Goal: Task Accomplishment & Management: Use online tool/utility

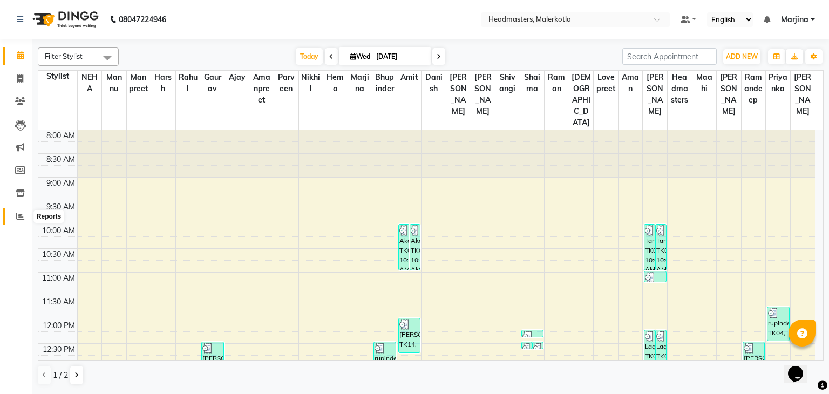
click at [17, 220] on icon at bounding box center [20, 216] width 8 height 8
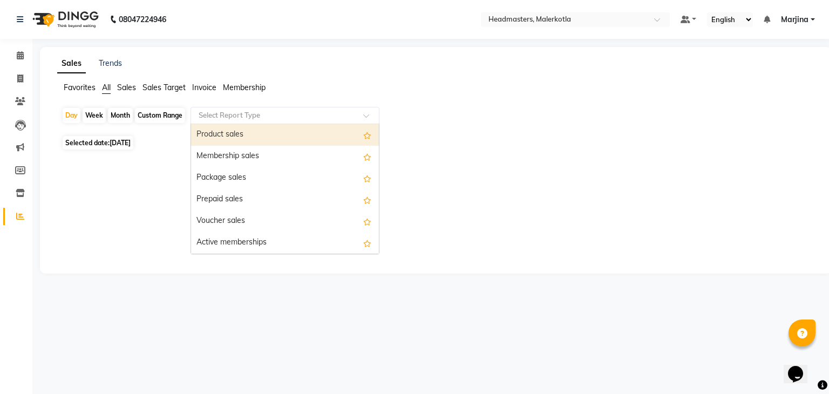
click at [216, 118] on input "text" at bounding box center [273, 115] width 155 height 11
click at [217, 138] on div "Product sales" at bounding box center [285, 135] width 188 height 22
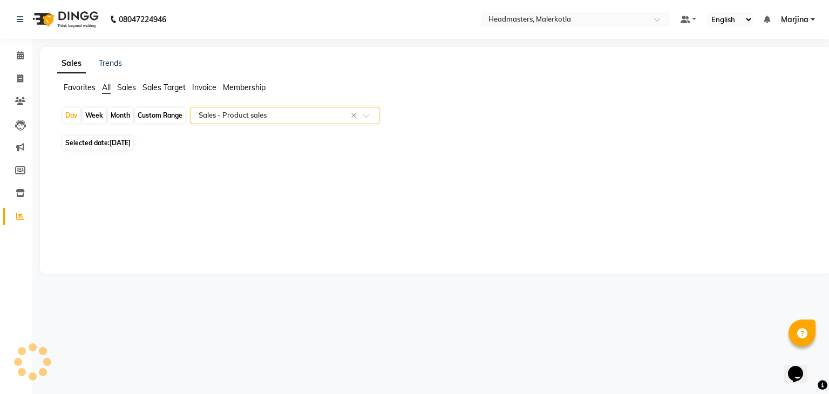
select select "csv"
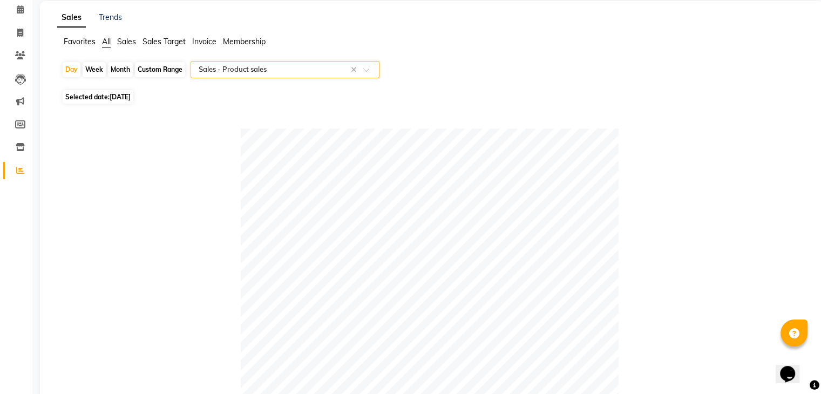
scroll to position [32, 0]
